Goal: Task Accomplishment & Management: Complete application form

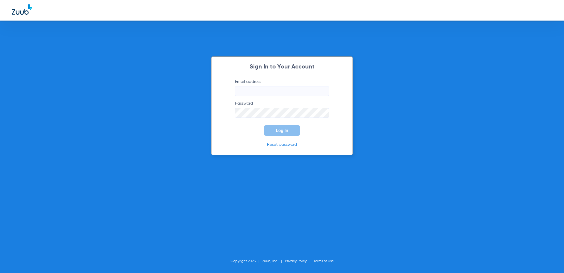
click at [264, 88] on input "Email address" at bounding box center [282, 91] width 94 height 10
type input "[EMAIL_ADDRESS][DOMAIN_NAME]"
click at [278, 130] on span "Log In" at bounding box center [282, 130] width 12 height 5
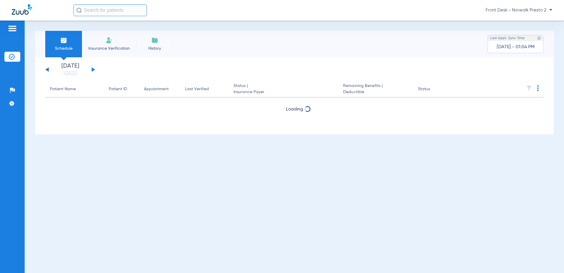
click at [104, 47] on span "Insurance Verification" at bounding box center [109, 49] width 46 height 6
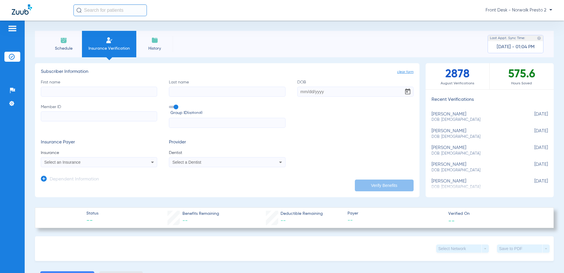
click at [95, 93] on input "First name" at bounding box center [99, 92] width 116 height 10
type input "jordan"
type input "otero"
click at [336, 92] on input "DOB Required" at bounding box center [355, 92] width 116 height 10
type input "05/26/2010"
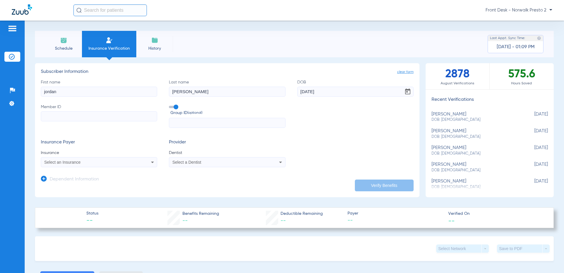
click at [134, 118] on input "Member ID" at bounding box center [99, 116] width 116 height 10
type input "003641093"
click at [108, 161] on div "Select an Insurance" at bounding box center [88, 162] width 88 height 4
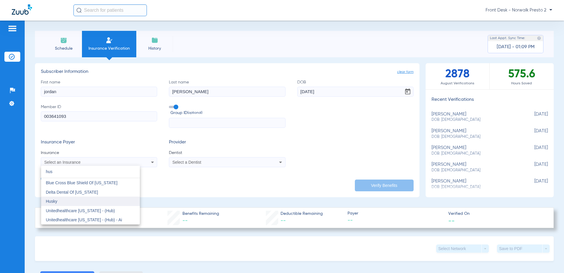
type input "hus"
click at [72, 202] on mat-option "Husky" at bounding box center [90, 201] width 99 height 9
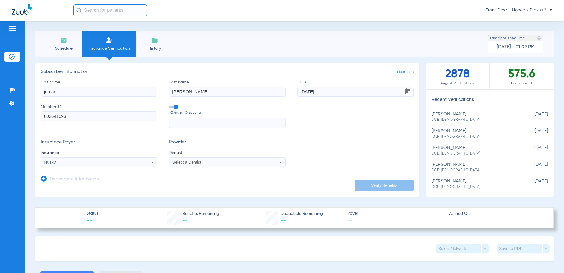
click at [185, 159] on div "Select a Dentist" at bounding box center [227, 162] width 116 height 7
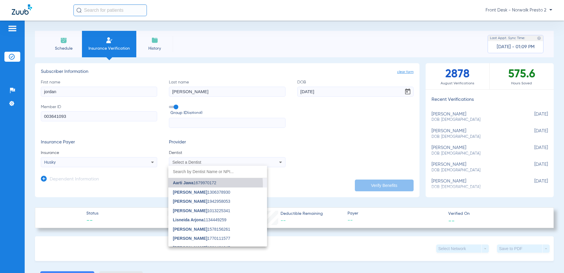
click at [200, 185] on span "Aarti Jawa 1679970172" at bounding box center [194, 183] width 43 height 4
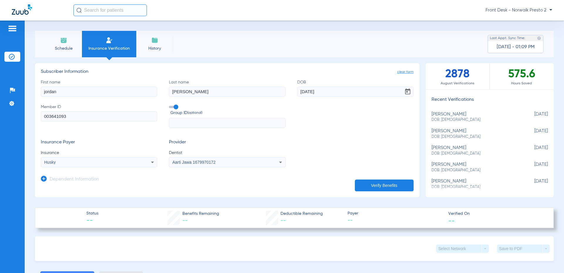
click at [265, 161] on div "Aarti Jawa 1679970172" at bounding box center [227, 162] width 116 height 7
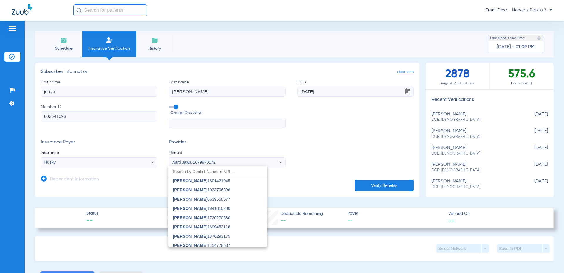
scroll to position [145, 0]
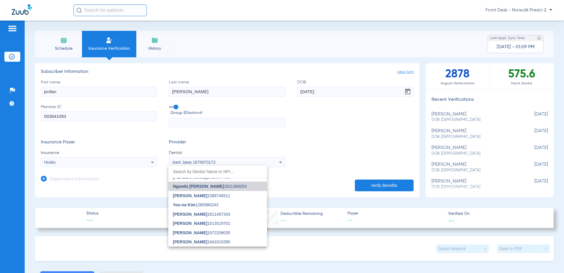
click at [234, 186] on span "Ngandu [PERSON_NAME] 1821386053" at bounding box center [210, 186] width 74 height 4
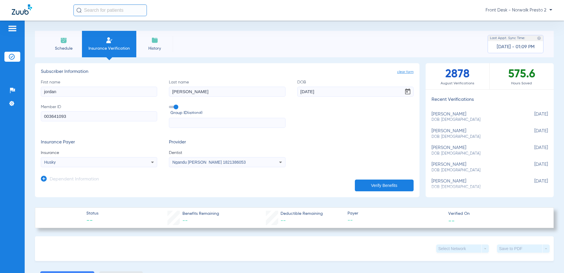
click at [378, 182] on button "Verify Benefits" at bounding box center [384, 185] width 59 height 12
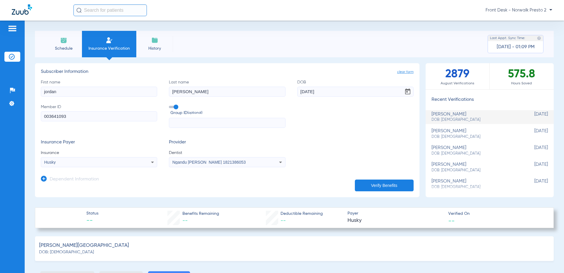
type input "0"
select select "page-width"
type input "1"
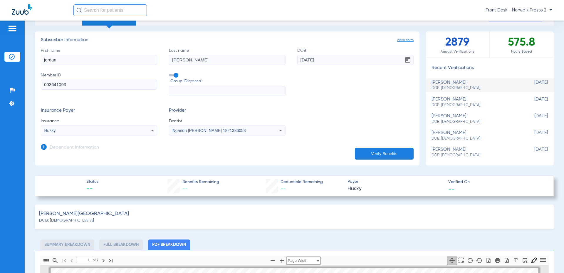
scroll to position [0, 0]
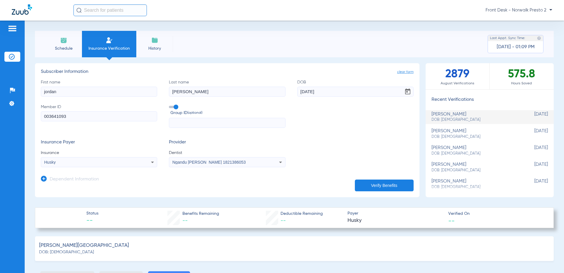
click at [157, 50] on span "History" at bounding box center [155, 49] width 28 height 6
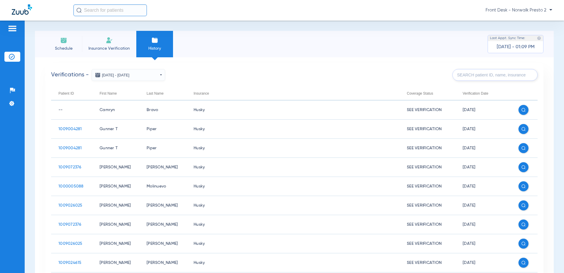
click at [102, 8] on input "text" at bounding box center [109, 10] width 73 height 12
click at [93, 43] on li "Insurance Verification" at bounding box center [109, 44] width 54 height 26
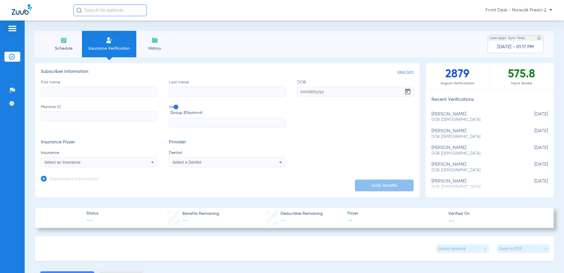
click at [103, 93] on input "First name" at bounding box center [99, 92] width 116 height 10
type input "diego"
click at [188, 92] on input "Last name" at bounding box center [227, 92] width 116 height 10
type input "p"
type input "[PERSON_NAME]"
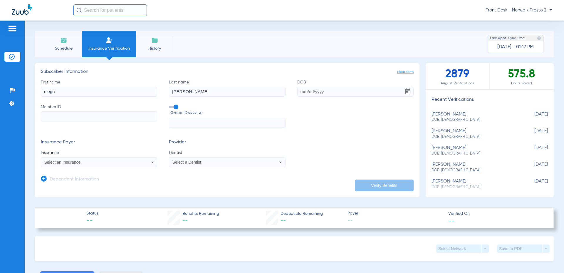
drag, startPoint x: 317, startPoint y: 91, endPoint x: 268, endPoint y: 105, distance: 50.8
click at [317, 91] on input "DOB" at bounding box center [355, 92] width 116 height 10
type input "[DATE]"
click at [48, 119] on input "Member ID" at bounding box center [99, 116] width 116 height 10
click at [136, 116] on input "Member ID Required" at bounding box center [99, 116] width 116 height 10
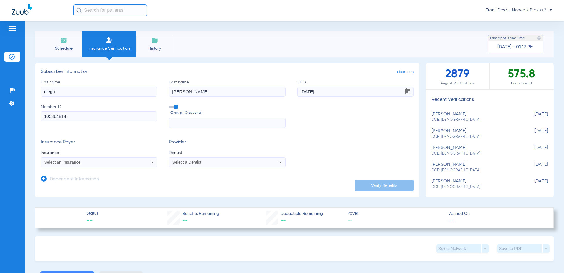
type input "105864814"
click at [100, 162] on div "Select an Insurance" at bounding box center [88, 162] width 88 height 4
type input "husky"
click at [77, 185] on mat-option "Husky" at bounding box center [90, 182] width 99 height 9
click at [228, 162] on div "Select a Dentist" at bounding box center [216, 162] width 88 height 4
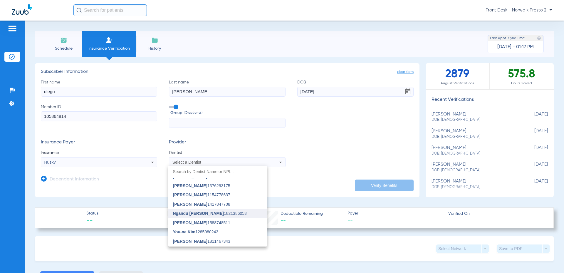
scroll to position [145, 0]
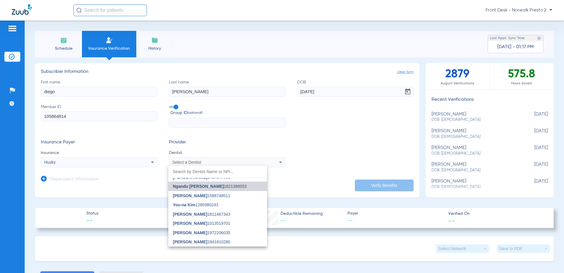
click at [223, 186] on span "Ngandu [PERSON_NAME] 1821386053" at bounding box center [210, 186] width 74 height 4
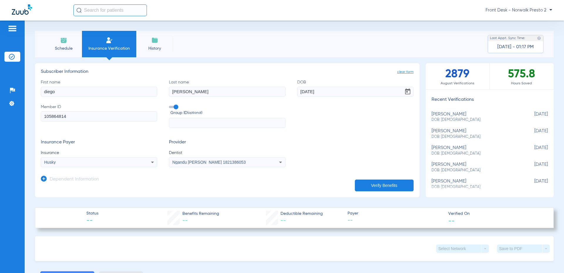
click at [382, 186] on button "Verify Benefits" at bounding box center [384, 185] width 59 height 12
type input "diego"
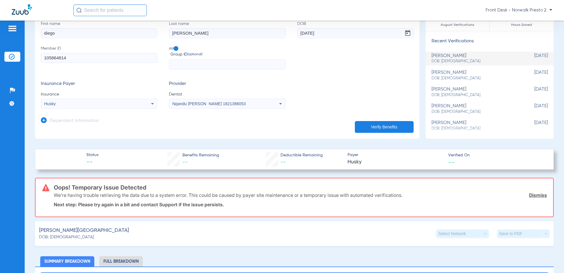
scroll to position [59, 0]
click at [395, 121] on button "Verify Benefits" at bounding box center [384, 127] width 59 height 12
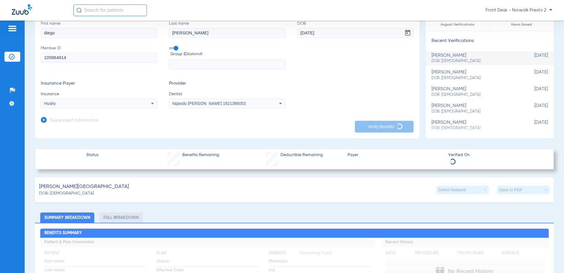
click at [206, 34] on input "[PERSON_NAME]" at bounding box center [227, 33] width 116 height 10
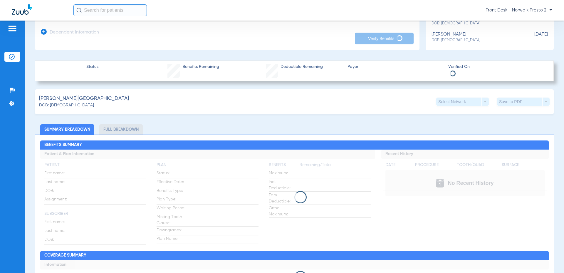
scroll to position [0, 0]
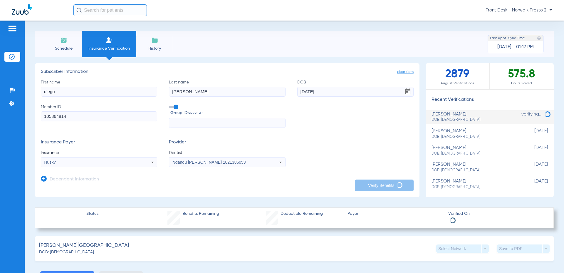
click at [189, 127] on input "text" at bounding box center [227, 123] width 116 height 10
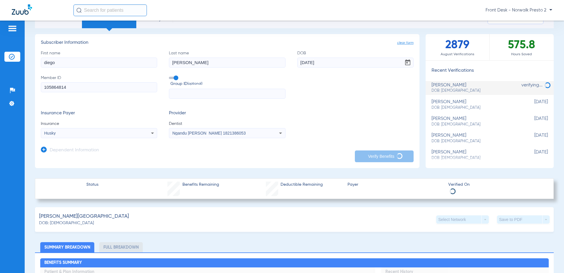
scroll to position [29, 0]
type input "[PERSON_NAME]"
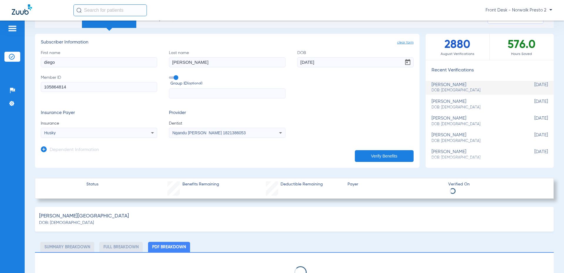
select select "page-width"
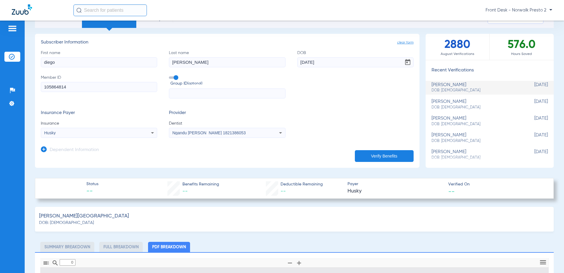
type input "1"
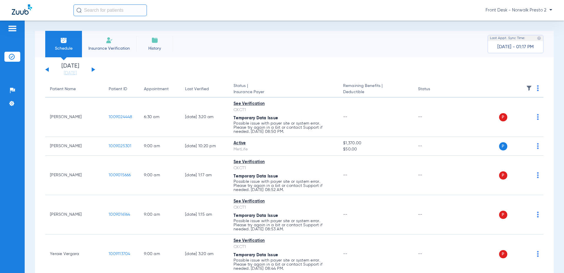
click at [123, 42] on li "Insurance Verification" at bounding box center [109, 44] width 54 height 26
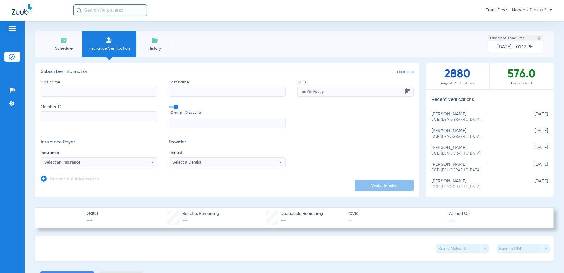
click at [88, 87] on input "First name" at bounding box center [99, 92] width 116 height 10
type input "diego"
type input "[PERSON_NAME]"
click at [317, 93] on input "DOB" at bounding box center [355, 92] width 116 height 10
type input "[DATE]"
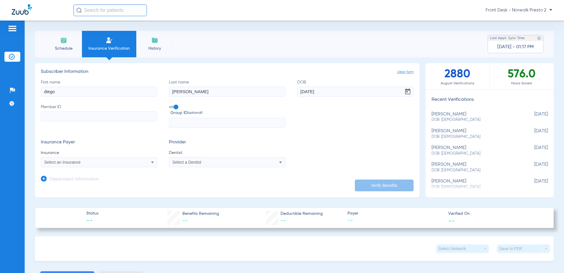
click at [128, 113] on input "Member ID" at bounding box center [99, 116] width 116 height 10
type input "105864814"
click at [135, 159] on div "Select an Insurance" at bounding box center [99, 162] width 116 height 7
click at [104, 177] on input "husk" at bounding box center [90, 172] width 99 height 12
type input "husk"
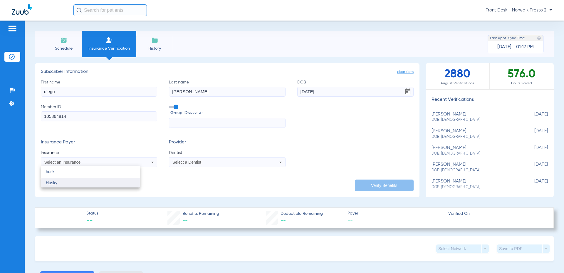
click at [104, 183] on mat-option "Husky" at bounding box center [90, 182] width 99 height 9
click at [177, 158] on mat-select "Select a Dentist" at bounding box center [227, 162] width 116 height 10
click at [179, 161] on span "Select a Dentist" at bounding box center [186, 162] width 29 height 5
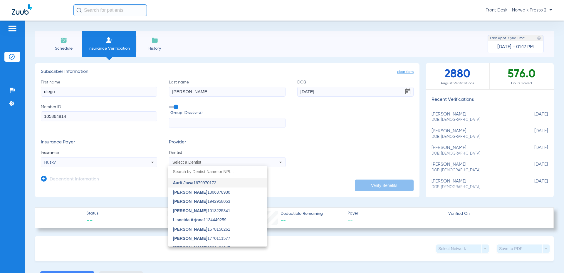
scroll to position [145, 0]
click at [217, 185] on span "Ngandu [PERSON_NAME]" at bounding box center [198, 186] width 51 height 5
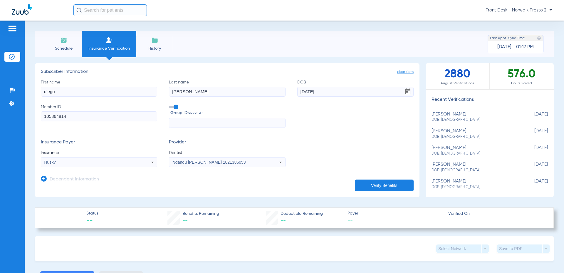
click at [383, 184] on button "Verify Benefits" at bounding box center [384, 185] width 59 height 12
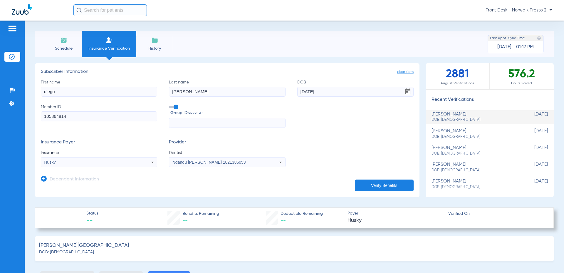
type input "0"
select select "page-width"
type input "1"
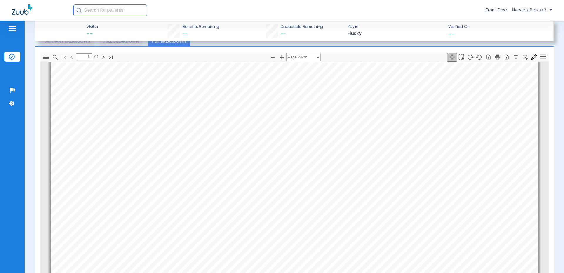
scroll to position [9, 0]
drag, startPoint x: 442, startPoint y: 79, endPoint x: 368, endPoint y: 103, distance: 77.7
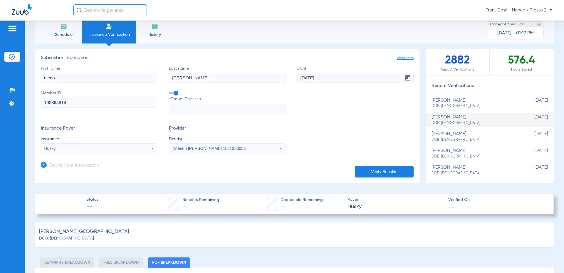
scroll to position [0, 0]
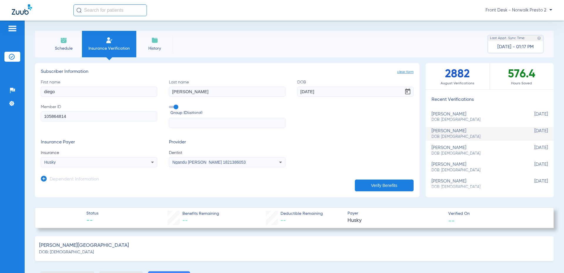
drag, startPoint x: 58, startPoint y: 92, endPoint x: 28, endPoint y: 91, distance: 30.6
click at [28, 91] on div "Schedule Insurance Verification History Last Appt. Sync Time: [DATE] - 01:17 PM…" at bounding box center [294, 147] width 539 height 252
click at [399, 72] on span "clear form" at bounding box center [405, 72] width 16 height 6
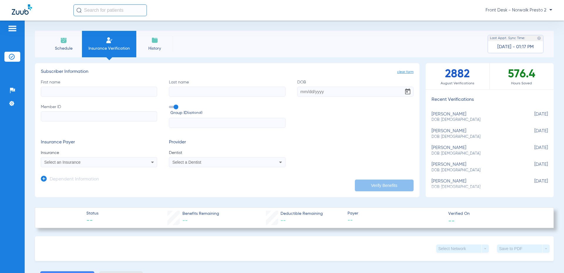
click at [109, 93] on input "First name" at bounding box center [99, 92] width 116 height 10
type input "nathaly"
click at [189, 93] on input "Last name" at bounding box center [227, 92] width 116 height 10
type input "[PERSON_NAME]"
click at [307, 92] on input "DOB" at bounding box center [355, 92] width 116 height 10
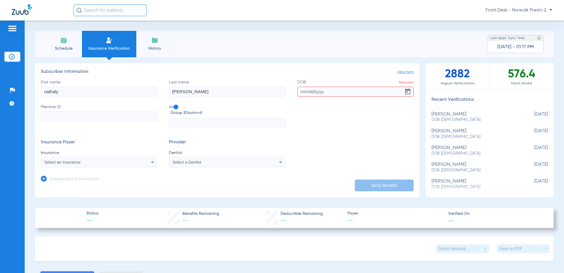
click at [334, 91] on input "DOB Required" at bounding box center [355, 92] width 116 height 10
type input "[DATE]"
click at [101, 113] on input "Member ID" at bounding box center [99, 116] width 116 height 10
type input "101987587"
click at [106, 158] on mat-select "Select an Insurance" at bounding box center [99, 162] width 116 height 10
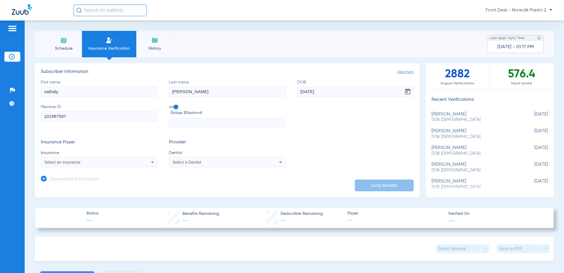
click at [104, 162] on div "Select an Insurance" at bounding box center [88, 162] width 88 height 4
type input "husky"
click at [83, 183] on mat-option "Husky" at bounding box center [90, 182] width 99 height 9
click at [195, 166] on div "Select a Dentist" at bounding box center [227, 162] width 116 height 7
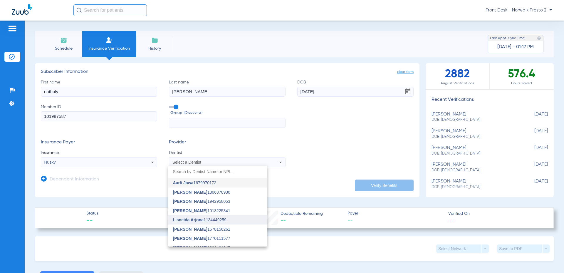
scroll to position [145, 0]
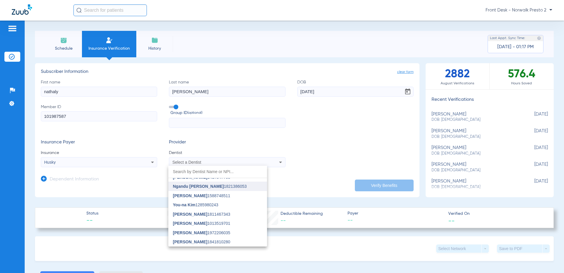
click at [219, 187] on span "Ngandu [PERSON_NAME]" at bounding box center [198, 186] width 51 height 5
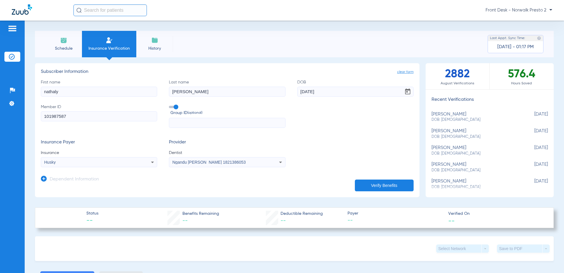
click at [367, 189] on button "Verify Benefits" at bounding box center [384, 185] width 59 height 12
type input "nathaly"
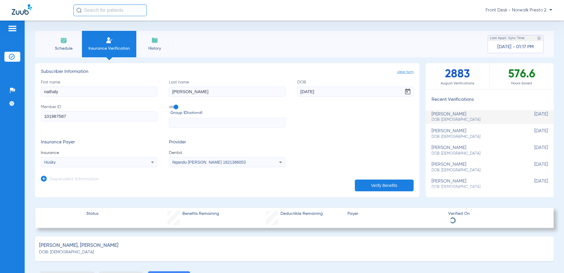
select select "page-width"
type input "1"
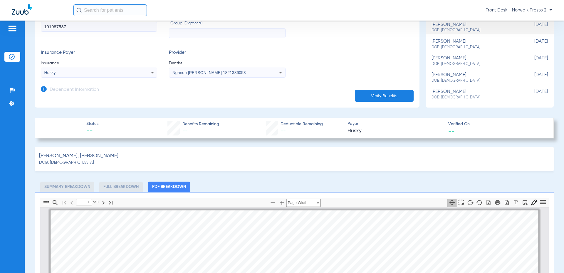
scroll to position [0, 0]
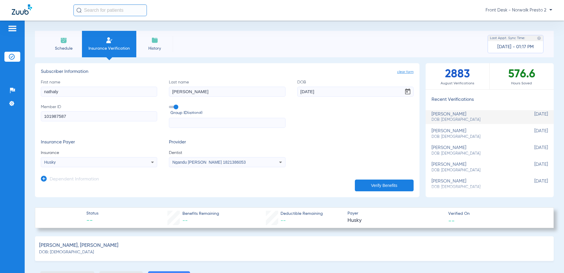
drag, startPoint x: 396, startPoint y: 70, endPoint x: 393, endPoint y: 80, distance: 10.8
click at [397, 69] on span "clear form" at bounding box center [405, 72] width 16 height 6
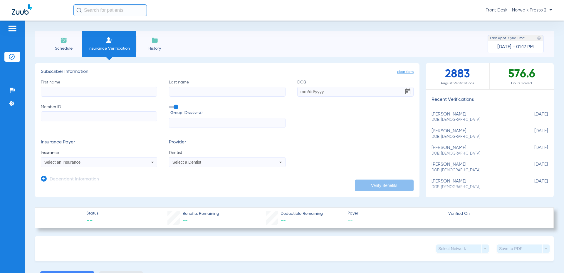
click at [120, 88] on input "First name" at bounding box center [99, 92] width 116 height 10
type input "legacy"
click at [187, 96] on input "Last name" at bounding box center [227, 92] width 116 height 10
type input "burden"
click at [305, 93] on input "DOB" at bounding box center [355, 92] width 116 height 10
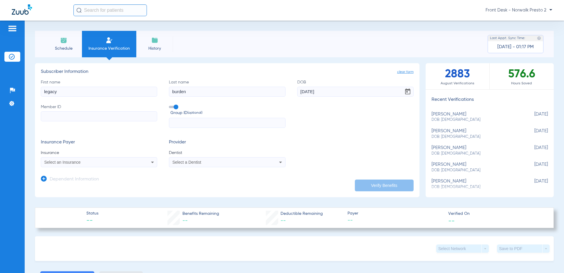
type input "[DATE]"
click at [106, 117] on input "Member ID" at bounding box center [99, 116] width 116 height 10
click at [80, 119] on input "Member ID Required" at bounding box center [99, 116] width 116 height 10
type input "[CREDIT_CARD_NUMBER]"
click at [128, 163] on div "Select an Insurance" at bounding box center [88, 162] width 88 height 4
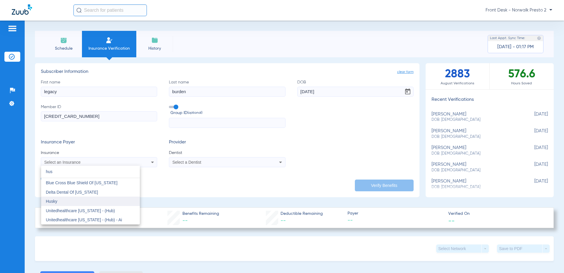
type input "hus"
click at [68, 203] on mat-option "Husky" at bounding box center [90, 201] width 99 height 9
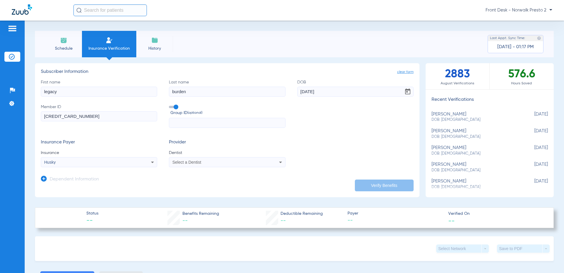
click at [174, 161] on span "Select a Dentist" at bounding box center [186, 162] width 29 height 5
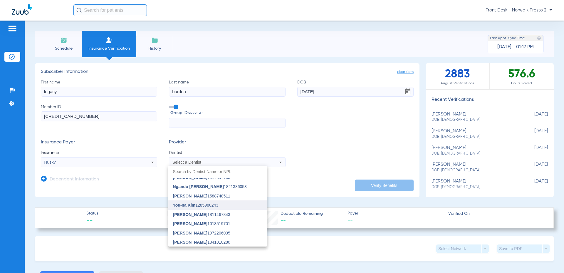
scroll to position [145, 0]
click at [216, 190] on mat-option "Ngandu [PERSON_NAME] 1821386053" at bounding box center [217, 186] width 99 height 9
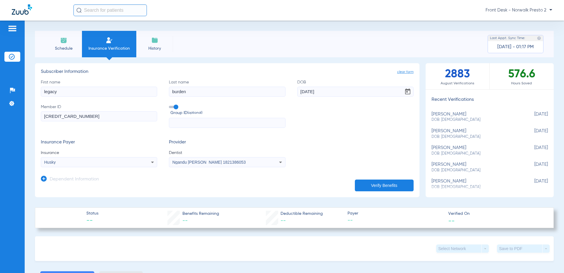
click at [390, 180] on button "Verify Benefits" at bounding box center [384, 185] width 59 height 12
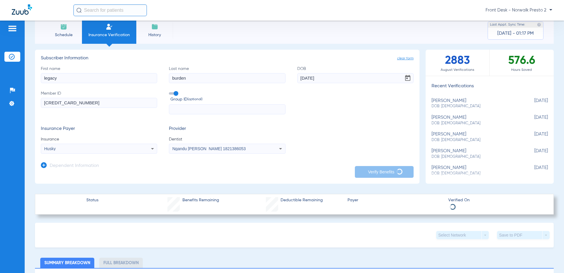
scroll to position [0, 0]
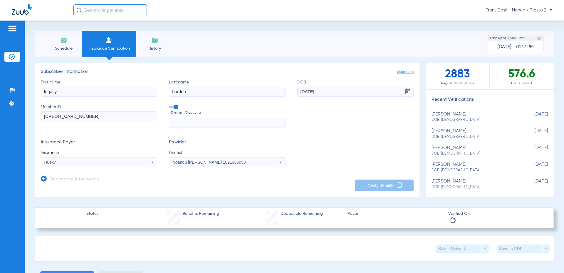
type input "legacy"
type input "burden"
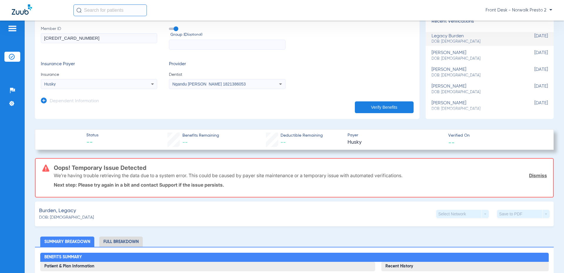
scroll to position [59, 0]
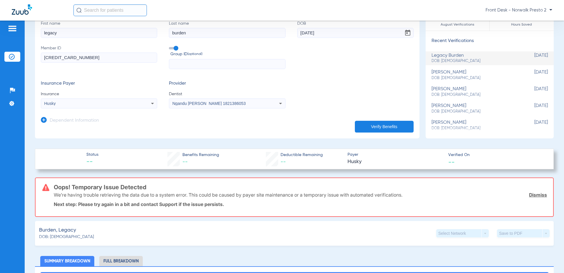
click at [382, 127] on button "Verify Benefits" at bounding box center [384, 127] width 59 height 12
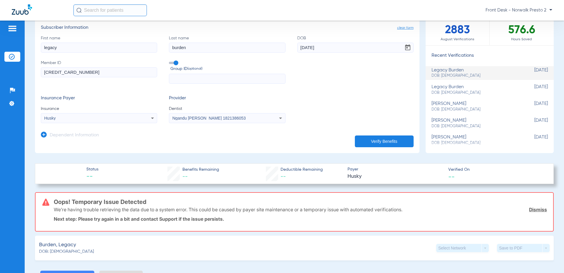
scroll to position [29, 0]
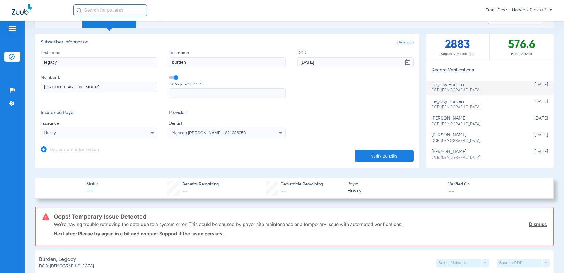
click at [400, 41] on span "clear form" at bounding box center [405, 43] width 16 height 6
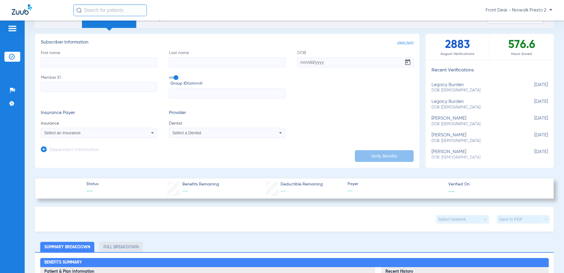
click at [102, 60] on input "First name" at bounding box center [99, 62] width 116 height 10
type input "[PERSON_NAME]"
click at [230, 60] on input "Last name" at bounding box center [227, 62] width 116 height 10
type input "[GEOGRAPHIC_DATA]"
click at [310, 62] on input "DOB" at bounding box center [355, 62] width 116 height 10
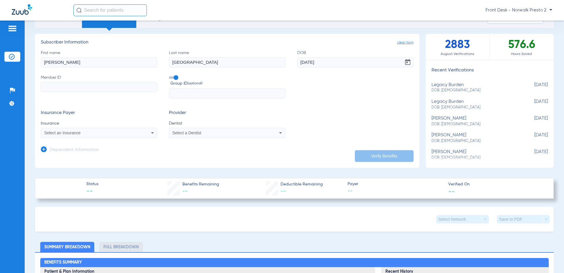
type input "[DATE]"
click at [79, 88] on input "Member ID" at bounding box center [99, 87] width 116 height 10
click at [397, 42] on span "clear form" at bounding box center [405, 43] width 16 height 6
click at [125, 62] on input "First name" at bounding box center [99, 62] width 116 height 10
type input "vida"
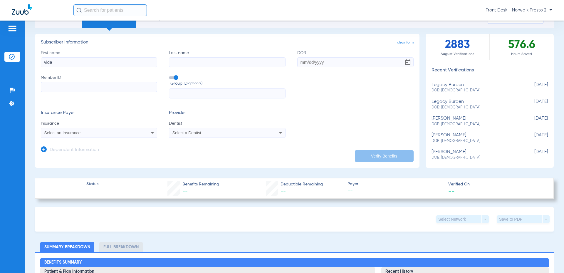
click at [172, 62] on input "Last name" at bounding box center [227, 62] width 116 height 10
type input "[PERSON_NAME]"
click at [318, 63] on input "DOB" at bounding box center [355, 62] width 116 height 10
type input "[DATE]"
click at [146, 88] on input "Member ID" at bounding box center [99, 87] width 116 height 10
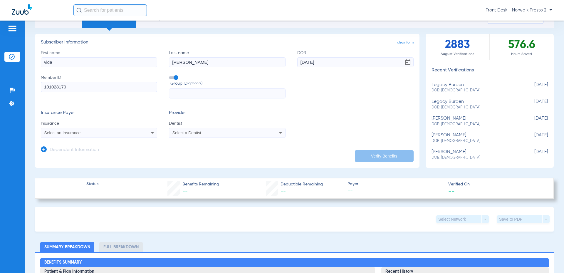
type input "101028170"
click at [100, 128] on mat-select "Select an Insurance" at bounding box center [99, 133] width 116 height 10
click at [103, 134] on div "Select an Insurance" at bounding box center [88, 133] width 88 height 4
type input "husky"
click at [112, 155] on mat-option "Husky" at bounding box center [90, 153] width 99 height 9
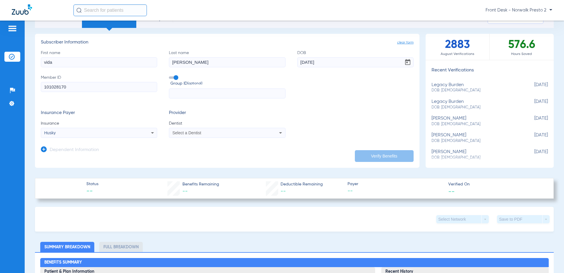
click at [174, 132] on span "Select a Dentist" at bounding box center [186, 132] width 29 height 5
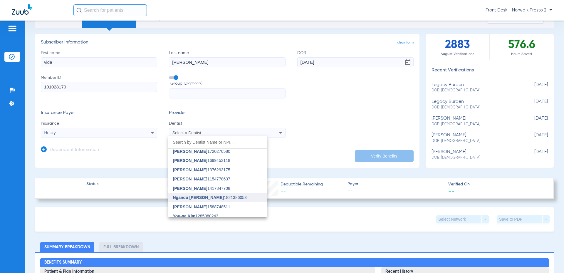
scroll to position [145, 0]
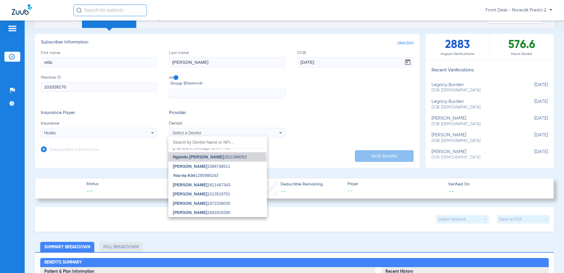
click at [217, 160] on mat-option "Ngandu [PERSON_NAME] 1821386053" at bounding box center [217, 156] width 99 height 9
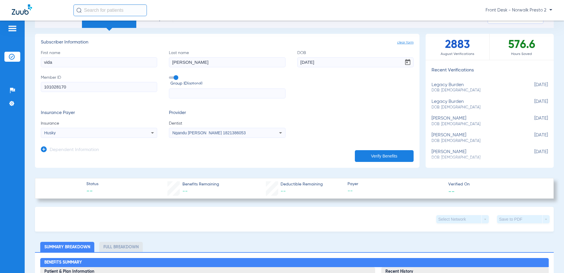
click at [364, 151] on button "Verify Benefits" at bounding box center [384, 156] width 59 height 12
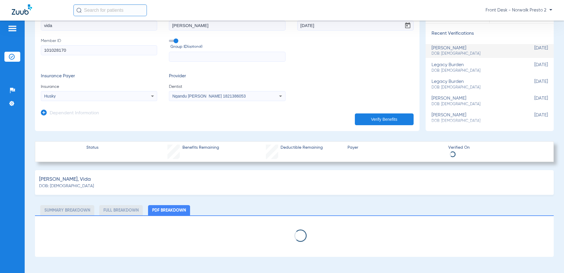
scroll to position [65, 0]
select select "page-width"
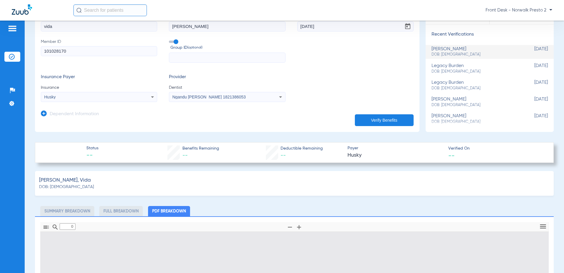
scroll to position [206, 0]
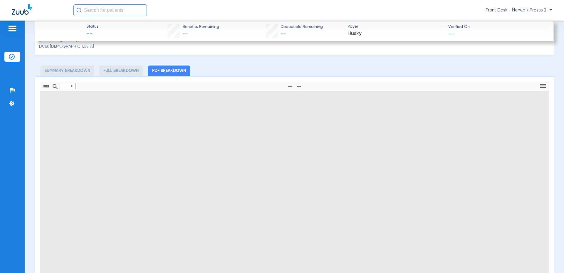
type input "1"
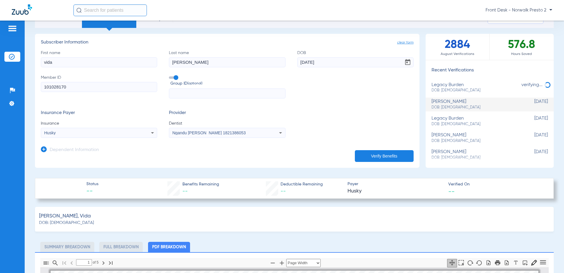
scroll to position [0, 0]
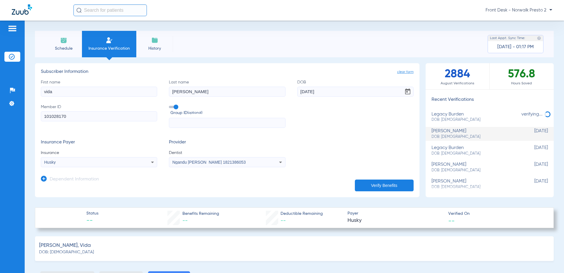
click at [405, 73] on span "clear form" at bounding box center [405, 72] width 16 height 6
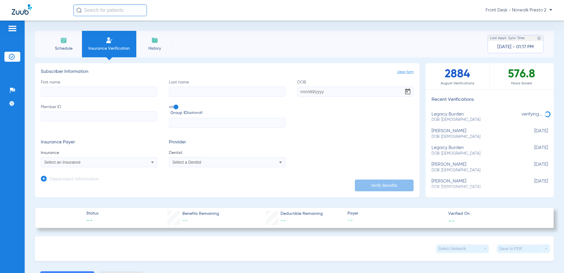
click at [109, 89] on input "First name" at bounding box center [99, 92] width 116 height 10
type input "jasmin"
click at [187, 92] on input "Last name" at bounding box center [227, 92] width 116 height 10
type input "[PERSON_NAME]"
click at [405, 72] on span "clear form" at bounding box center [405, 72] width 16 height 6
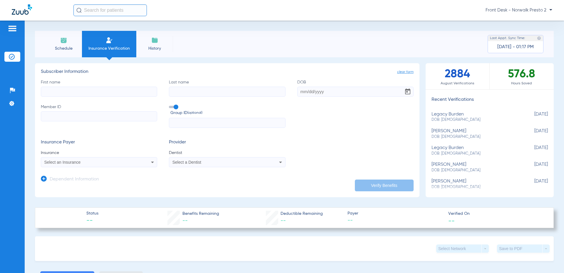
click at [145, 88] on input "First name" at bounding box center [99, 92] width 116 height 10
type input "m"
drag, startPoint x: 77, startPoint y: 92, endPoint x: 55, endPoint y: 91, distance: 22.3
click at [55, 91] on input "[PERSON_NAME]" at bounding box center [99, 92] width 116 height 10
type input "noah"
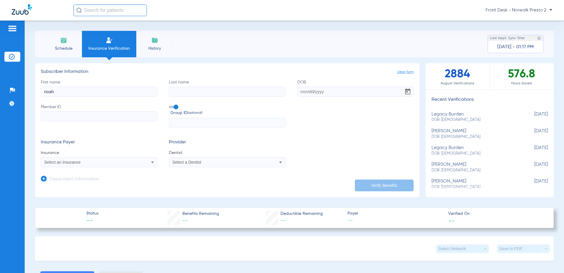
click at [169, 87] on input "Last name" at bounding box center [227, 92] width 116 height 10
type input "[PERSON_NAME]"
click at [344, 92] on input "DOB" at bounding box center [355, 92] width 116 height 10
type input "[DATE]"
click at [103, 115] on input "Member ID" at bounding box center [99, 116] width 116 height 10
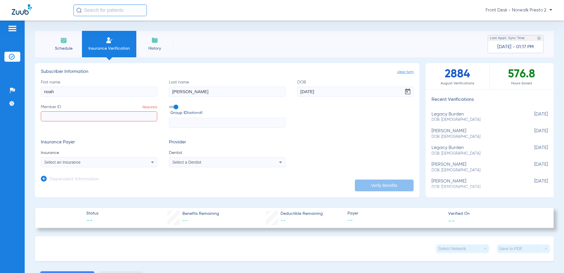
click at [106, 164] on div "Select an Insurance" at bounding box center [88, 162] width 88 height 4
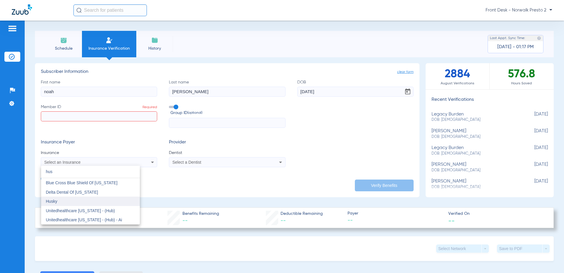
type input "hus"
click at [73, 204] on mat-option "Husky" at bounding box center [90, 201] width 99 height 9
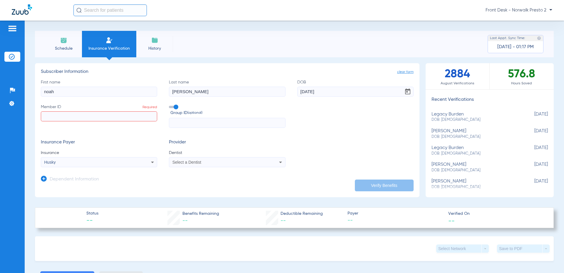
click at [115, 117] on input "Member ID Required" at bounding box center [99, 116] width 116 height 10
type input "100375968"
click at [195, 159] on div "Select a Dentist" at bounding box center [227, 162] width 116 height 7
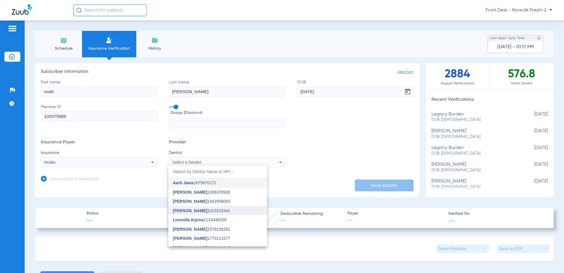
scroll to position [145, 0]
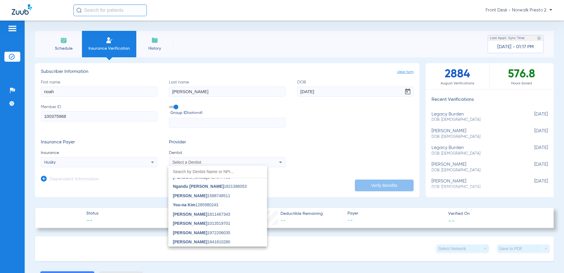
drag, startPoint x: 225, startPoint y: 187, endPoint x: 324, endPoint y: 195, distance: 99.6
click at [225, 187] on span "Ngandu [PERSON_NAME] 1821386053" at bounding box center [210, 186] width 74 height 4
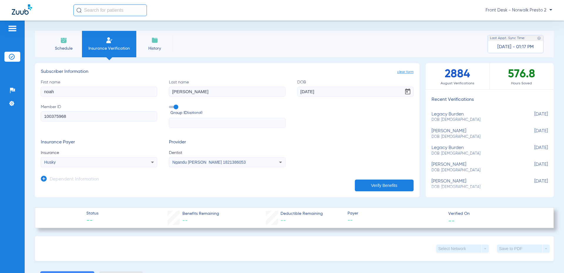
click at [395, 182] on button "Verify Benefits" at bounding box center [384, 185] width 59 height 12
type input "noah"
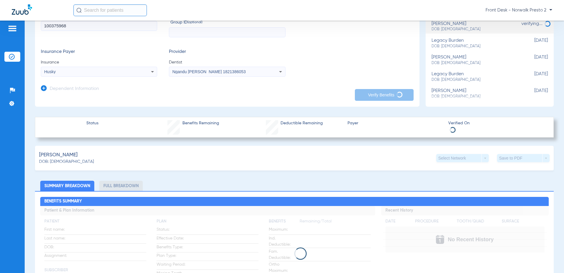
scroll to position [147, 0]
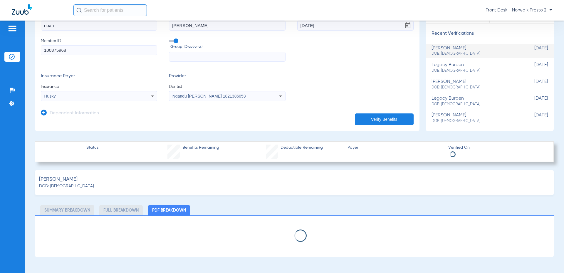
select select "page-width"
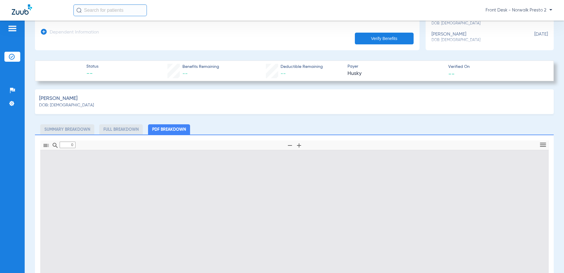
type input "1"
